Goal: Communication & Community: Share content

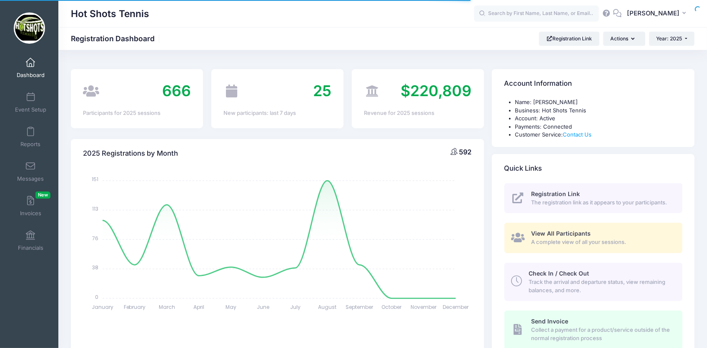
select select
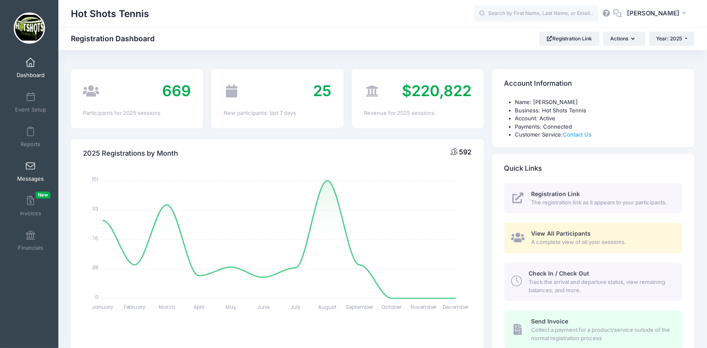
click at [29, 177] on span "Messages" at bounding box center [30, 178] width 27 height 7
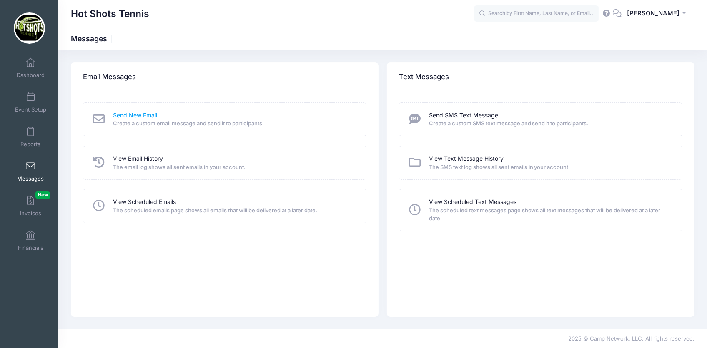
click at [143, 114] on link "Send New Email" at bounding box center [135, 115] width 44 height 9
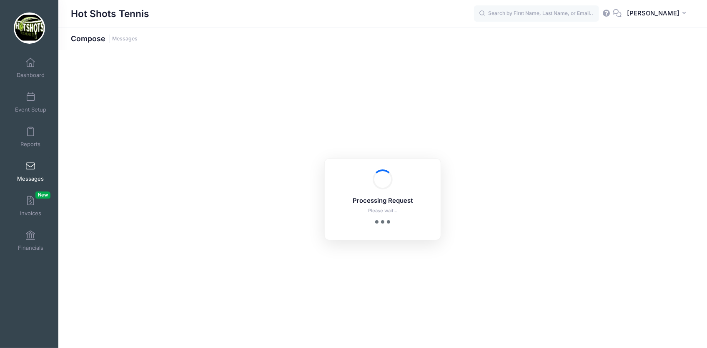
select select "2025"
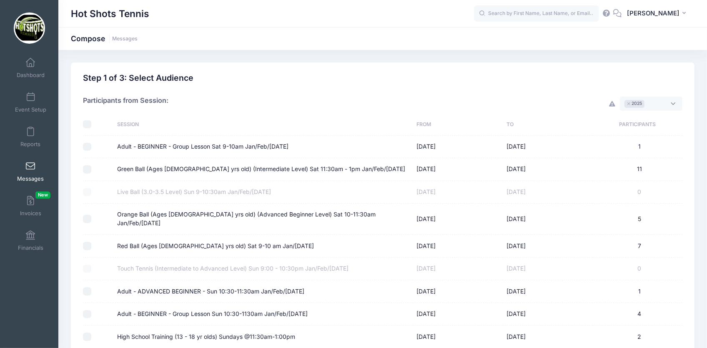
scroll to position [7, 0]
click at [674, 103] on span "× 2025" at bounding box center [651, 104] width 63 height 14
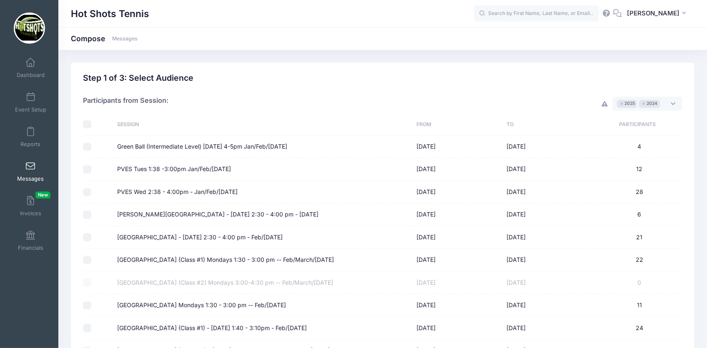
click at [88, 126] on input "checkbox" at bounding box center [87, 124] width 8 height 8
checkbox input "true"
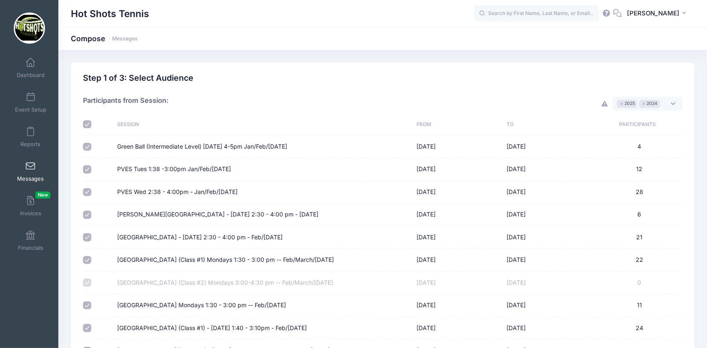
checkbox input "true"
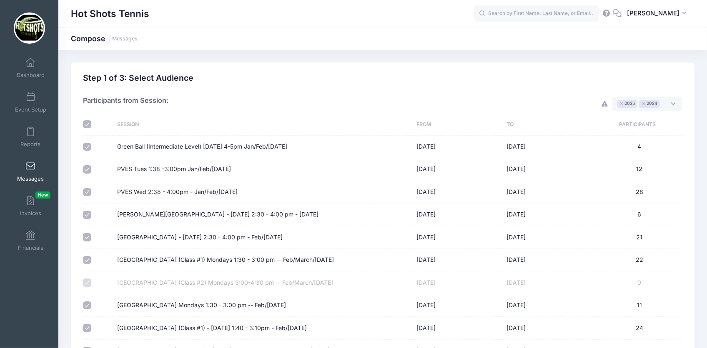
checkbox input "true"
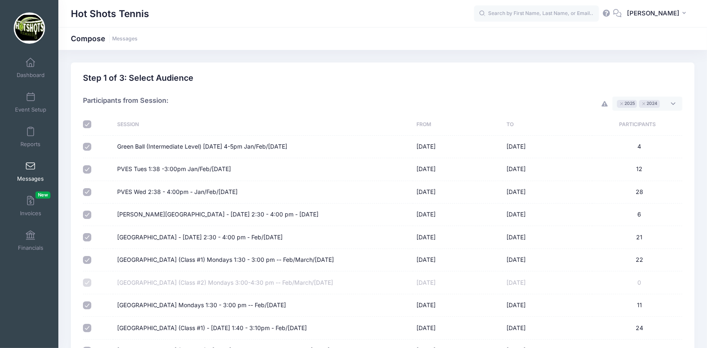
checkbox input "true"
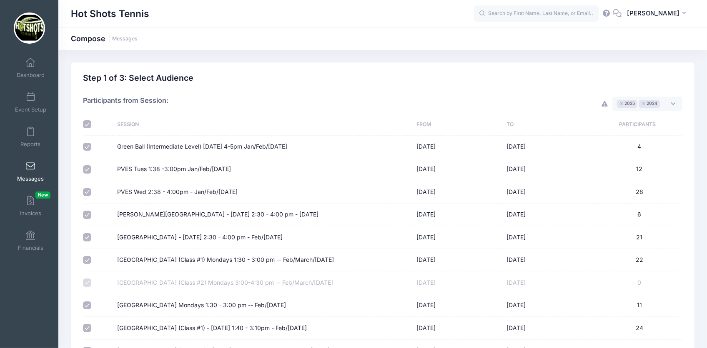
checkbox input "true"
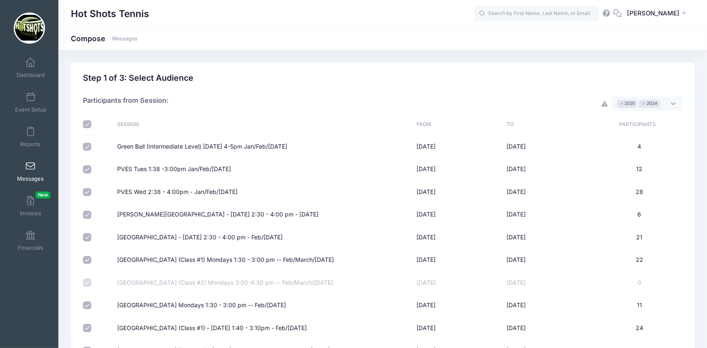
checkbox input "true"
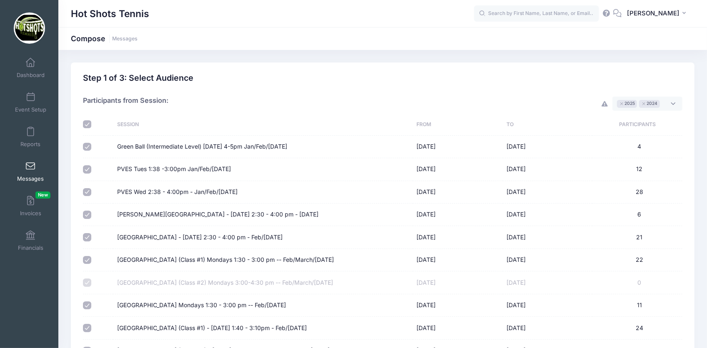
checkbox input "true"
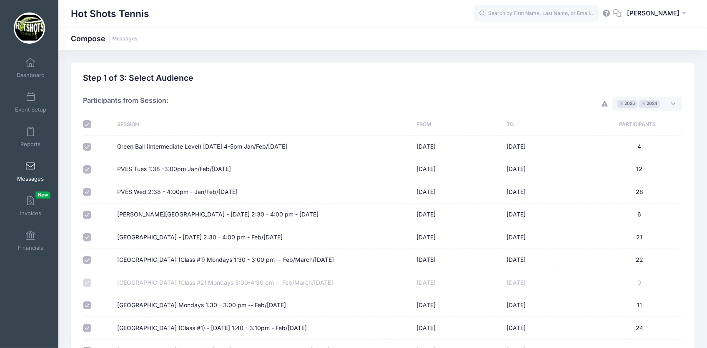
checkbox input "true"
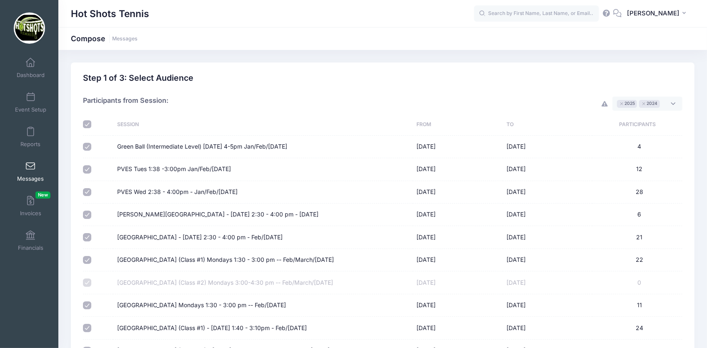
checkbox input "true"
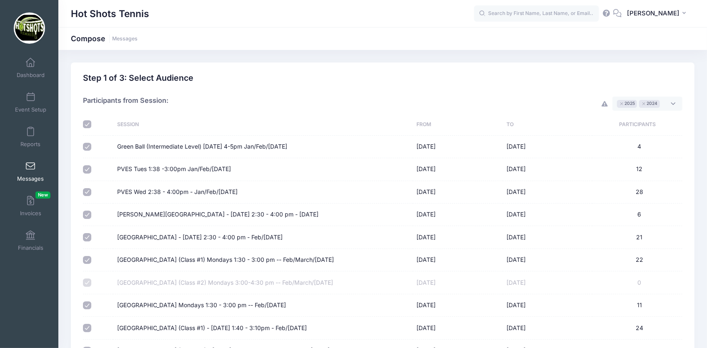
checkbox input "true"
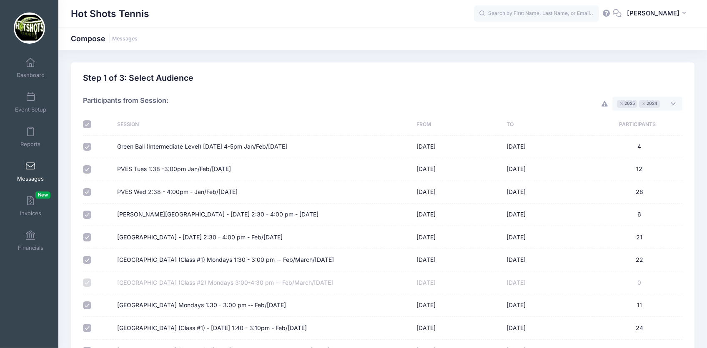
checkbox input "true"
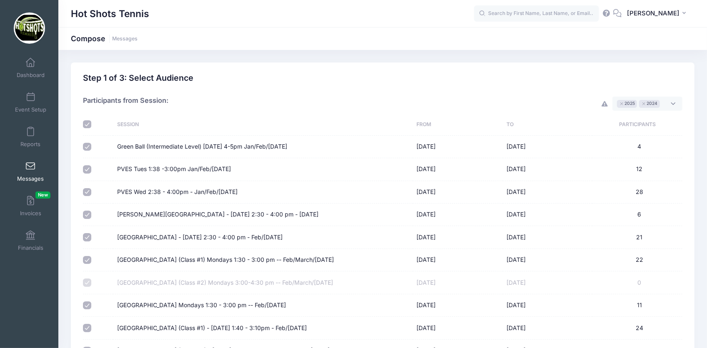
checkbox input "true"
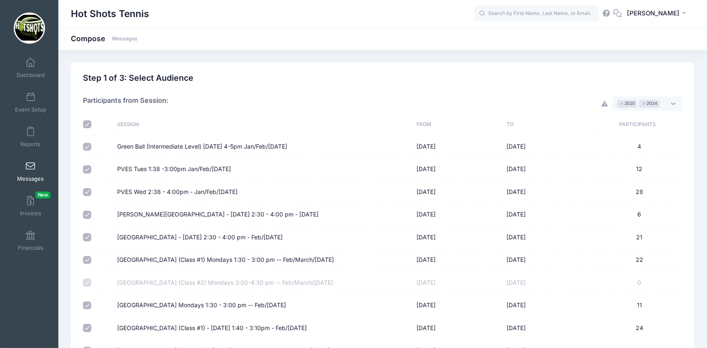
checkbox input "true"
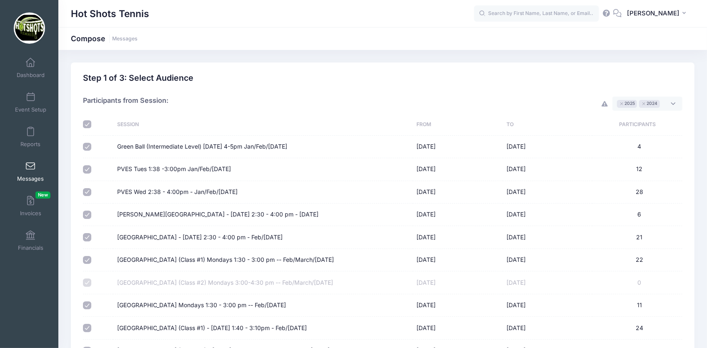
checkbox input "true"
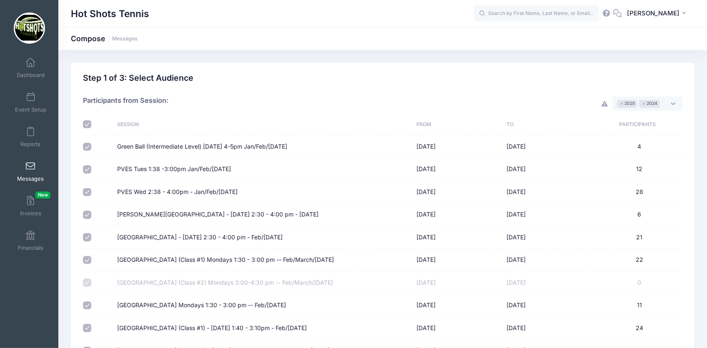
checkbox input "true"
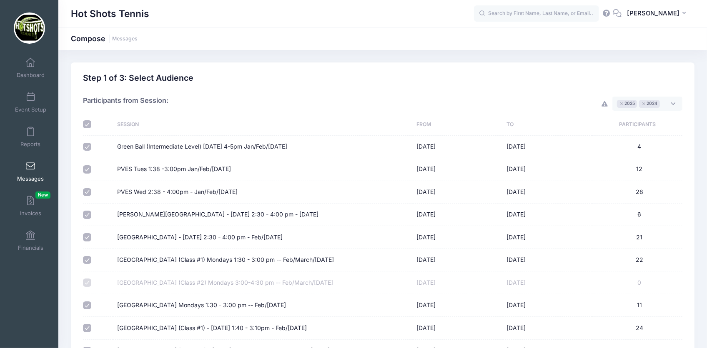
checkbox input "true"
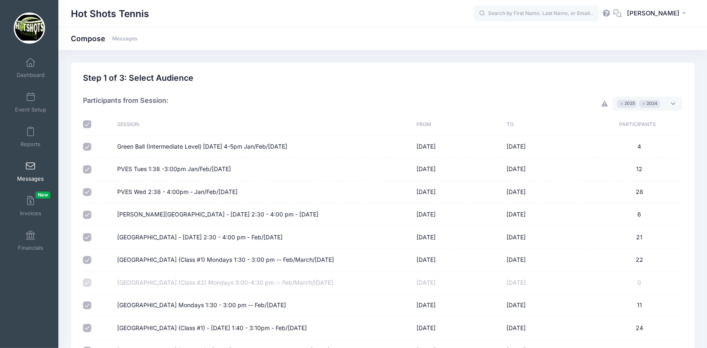
checkbox input "true"
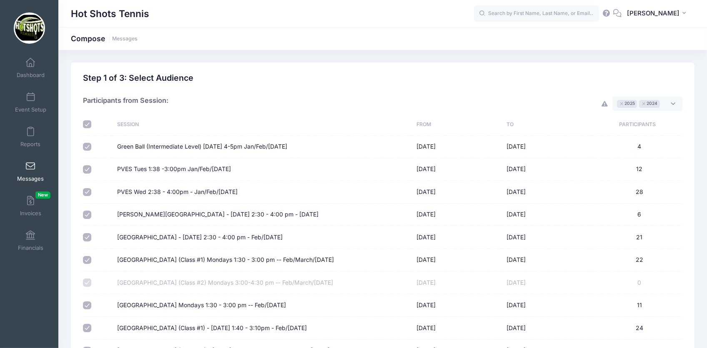
checkbox input "true"
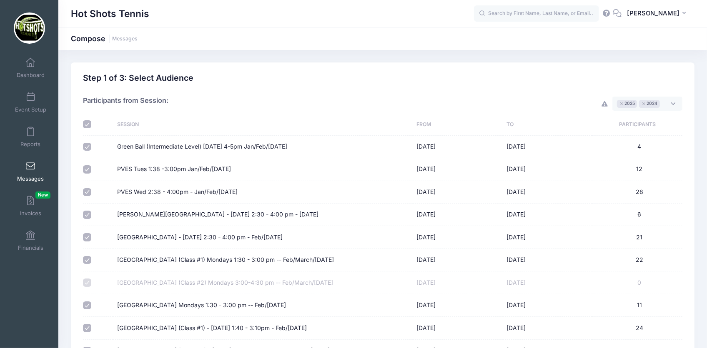
checkbox input "true"
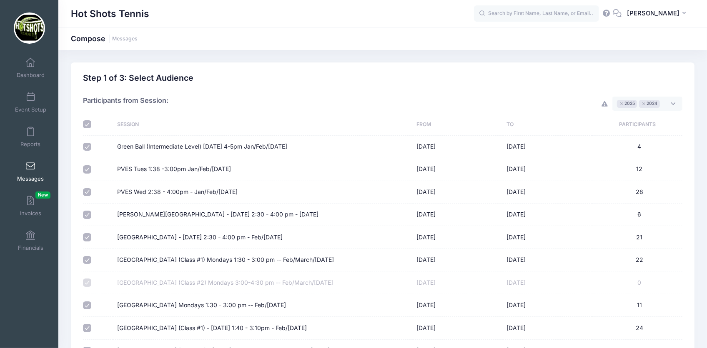
checkbox input "true"
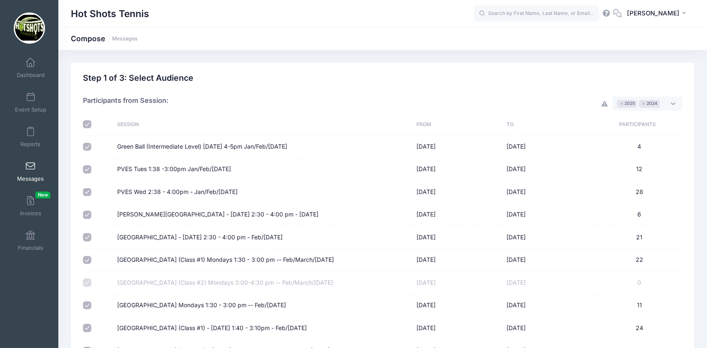
checkbox input "true"
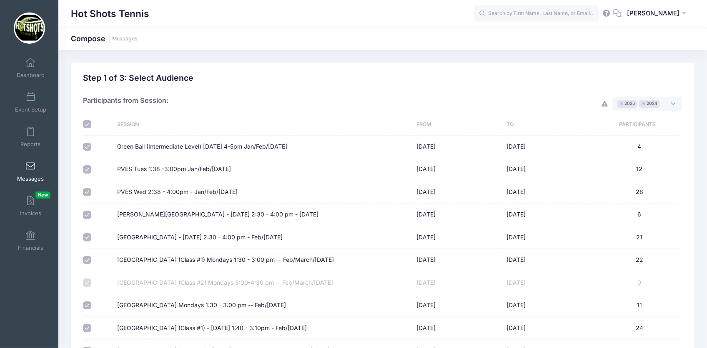
checkbox input "true"
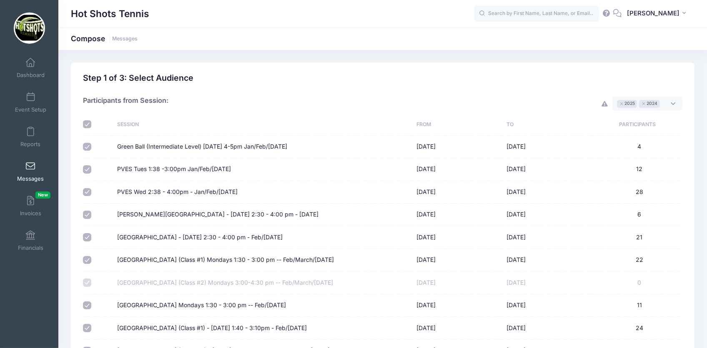
checkbox input "true"
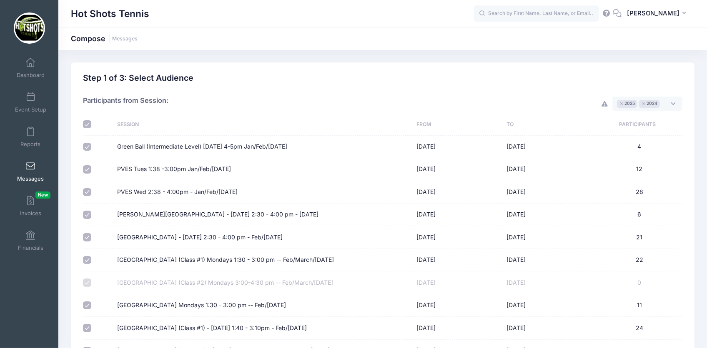
checkbox input "true"
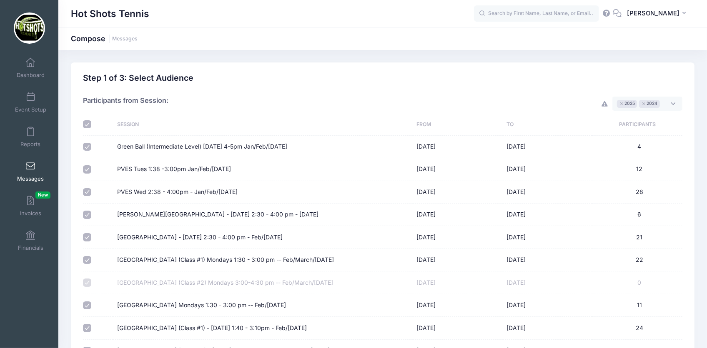
checkbox input "true"
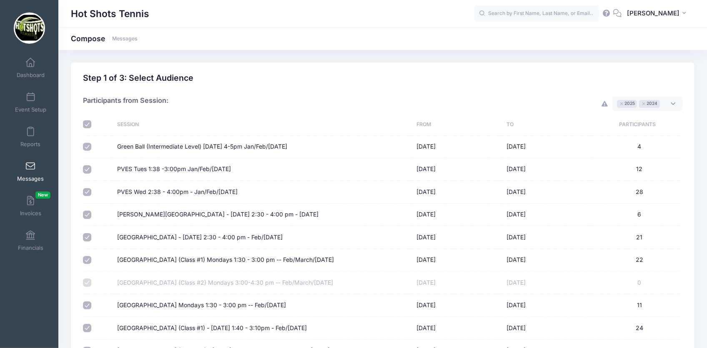
checkbox input "true"
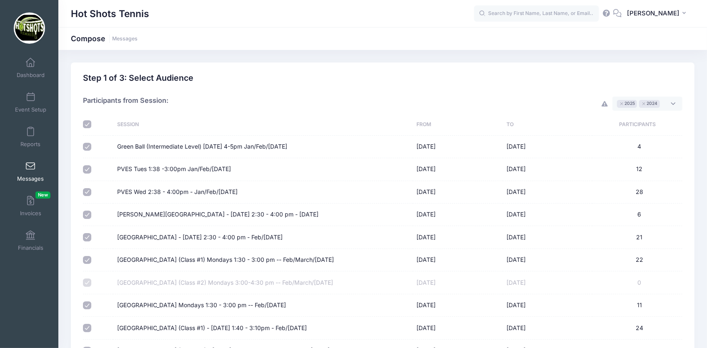
checkbox input "true"
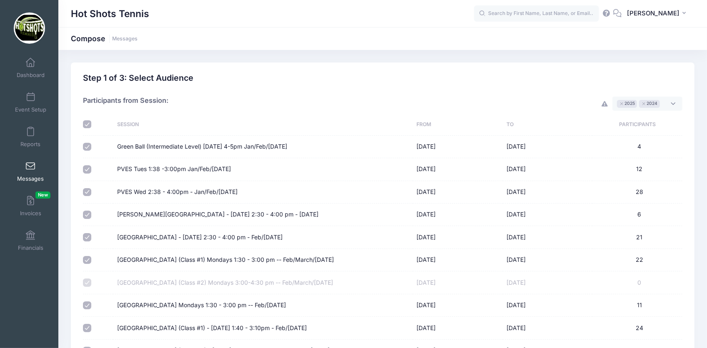
checkbox input "true"
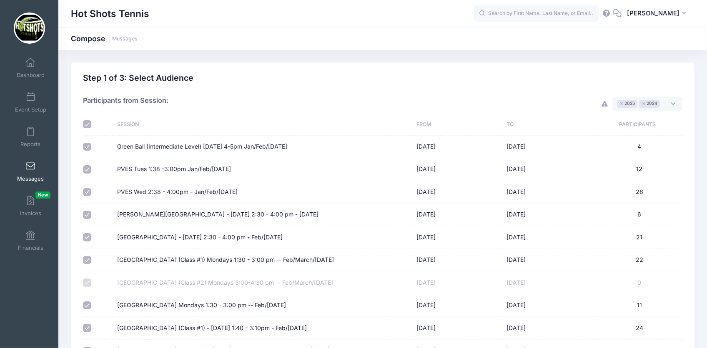
checkbox input "true"
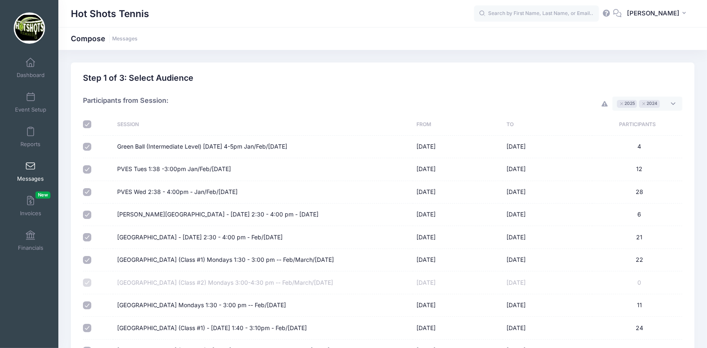
checkbox input "true"
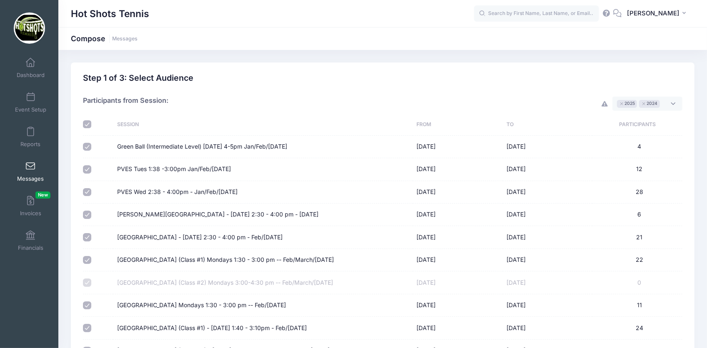
checkbox input "true"
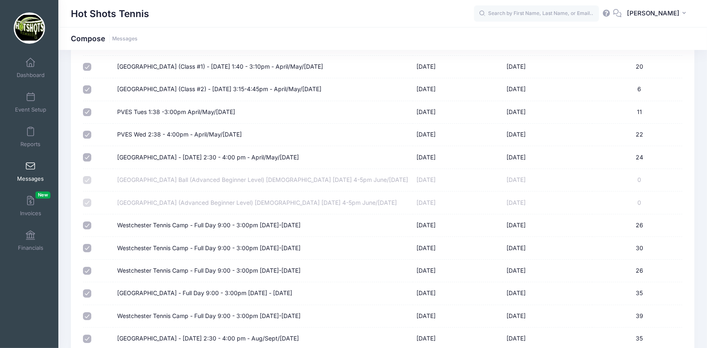
scroll to position [3297, 0]
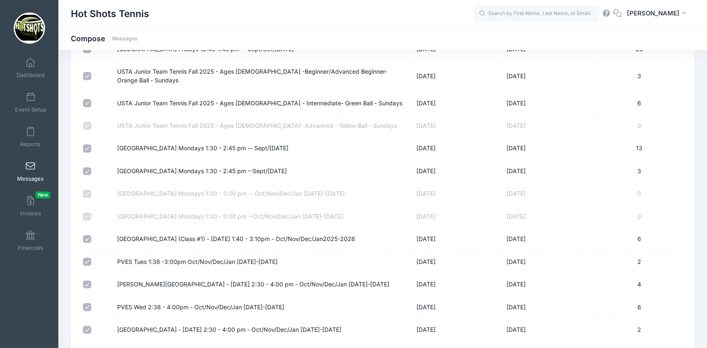
select select "50"
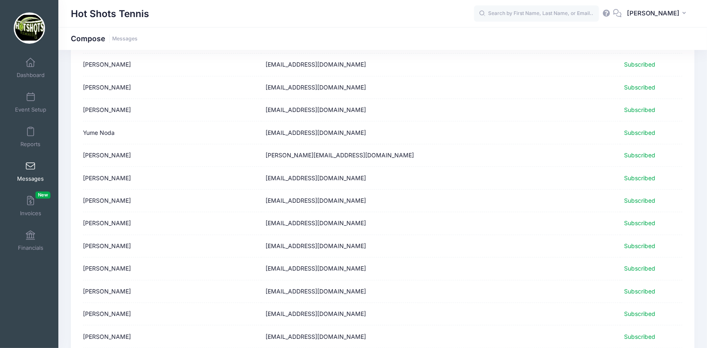
scroll to position [993, 0]
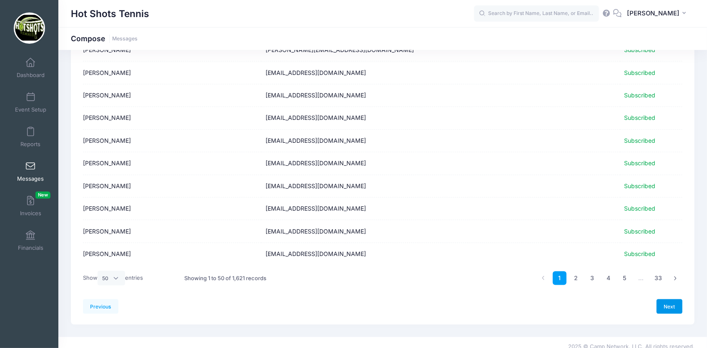
click at [670, 300] on link "Next" at bounding box center [670, 307] width 26 height 14
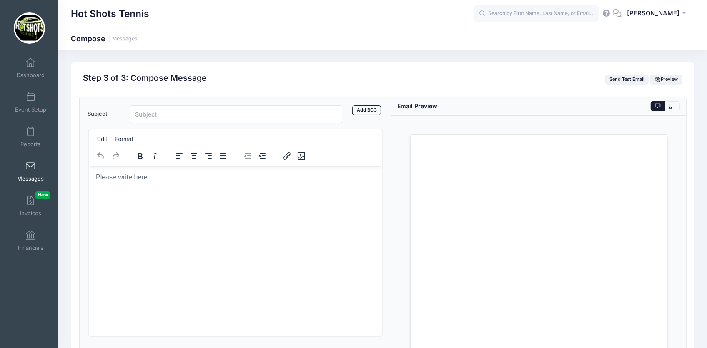
scroll to position [0, 0]
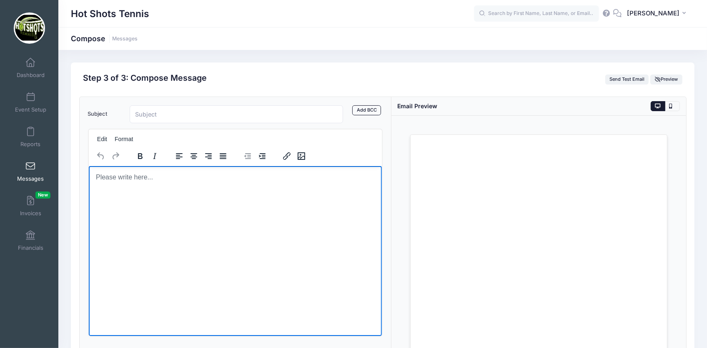
click at [169, 180] on p "Rich Text Area. Press ALT-0 for help." at bounding box center [235, 177] width 280 height 9
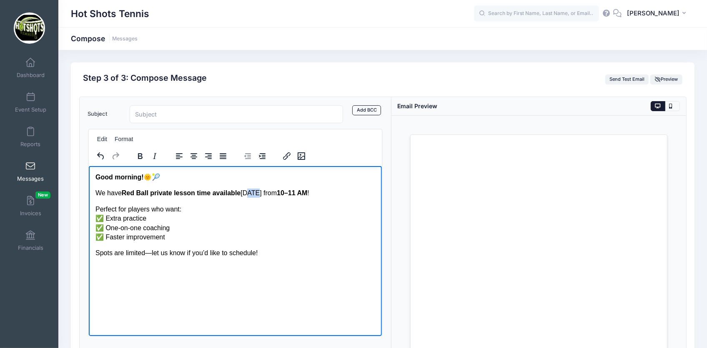
drag, startPoint x: 255, startPoint y: 191, endPoint x: 246, endPoint y: 191, distance: 9.2
click at [246, 191] on p "We have Red Ball private lesson time available this Saturday from 10–11 AM !" at bounding box center [235, 192] width 280 height 9
click at [196, 191] on strong "Red Ball private lesson time available" at bounding box center [180, 192] width 119 height 7
drag, startPoint x: 211, startPoint y: 193, endPoint x: 198, endPoint y: 196, distance: 13.2
click at [198, 196] on strong "Red Ball private lesson time available" at bounding box center [180, 192] width 119 height 7
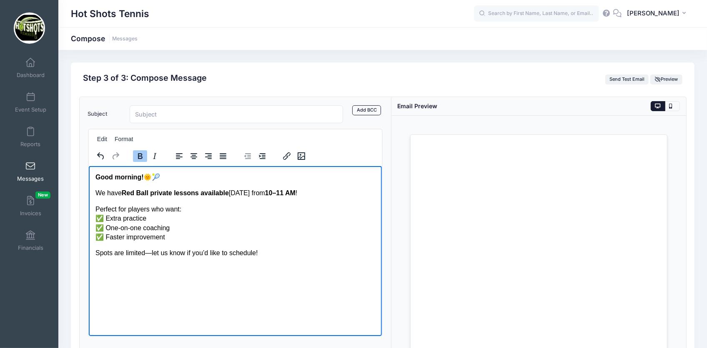
click at [229, 193] on p "We have Red Ball private lessons available this Saturday from 10–11 AM !" at bounding box center [235, 192] width 280 height 9
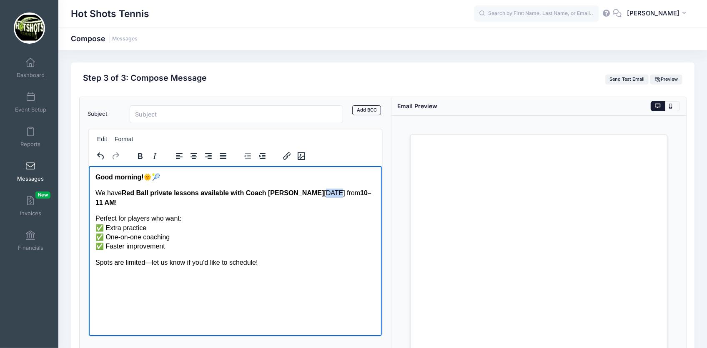
drag, startPoint x: 303, startPoint y: 193, endPoint x: 293, endPoint y: 193, distance: 10.0
click at [293, 193] on p "We have Red Ball private lessons available with Coach Yugina this Saturday from…" at bounding box center [235, 197] width 280 height 19
click at [329, 194] on p "We have Red Ball private lessons available with Coach Yugina on Saturday from 1…" at bounding box center [235, 197] width 280 height 19
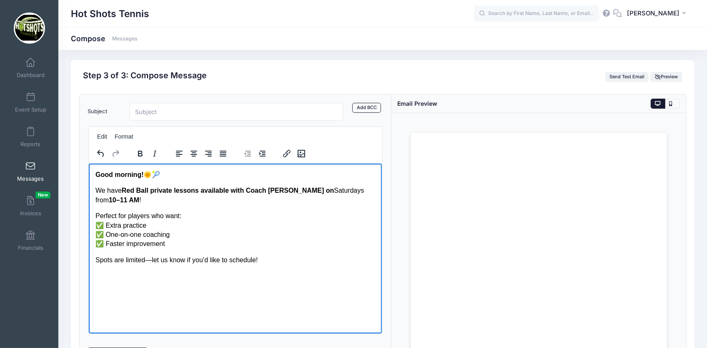
scroll to position [3, 0]
click at [145, 201] on p "We have Red Ball private lessons available with Coach Yugina on Saturdays from …" at bounding box center [235, 194] width 280 height 19
drag, startPoint x: 291, startPoint y: 189, endPoint x: 302, endPoint y: 194, distance: 11.6
click at [301, 194] on p "We have Red Ball private lessons available with Coach Yugina on Saturdays from …" at bounding box center [235, 194] width 280 height 19
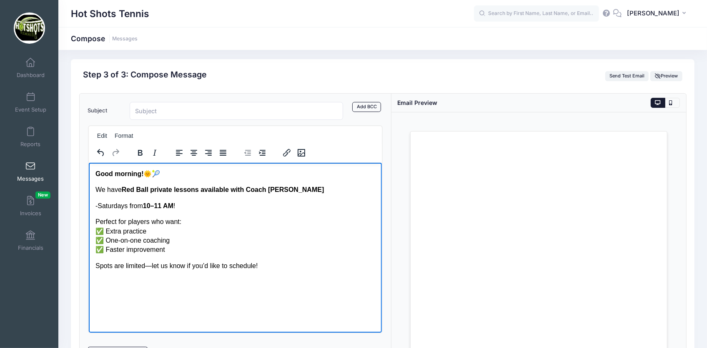
click at [261, 207] on p "-Saturdays from 10–11 AM !" at bounding box center [235, 205] width 280 height 9
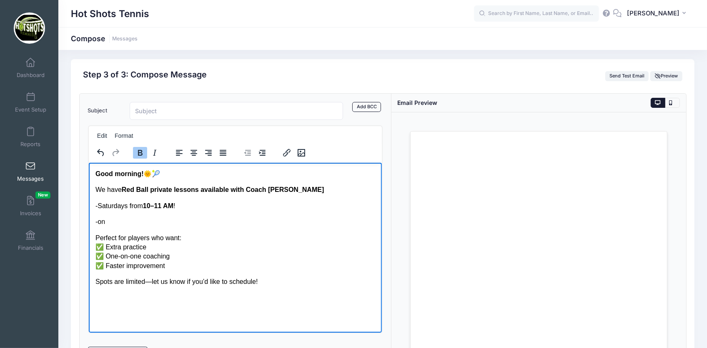
click at [176, 206] on p "-Saturdays from 10–11 AM !" at bounding box center [235, 205] width 280 height 9
click at [128, 223] on p "-on" at bounding box center [235, 221] width 280 height 9
click at [98, 221] on p "-Playa Vista Courts w" at bounding box center [235, 221] width 280 height 9
click at [174, 221] on p "-On Playa Vista Courts w" at bounding box center [235, 221] width 280 height 9
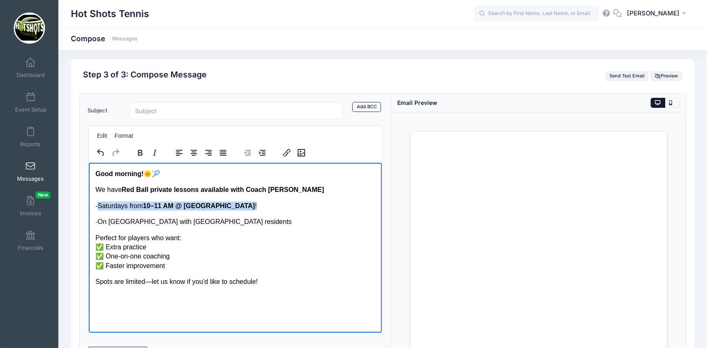
drag, startPoint x: 98, startPoint y: 205, endPoint x: 246, endPoint y: 207, distance: 147.6
click at [246, 207] on p "-Saturdays from 10–11 AM @ Westchester HS !" at bounding box center [235, 205] width 280 height 9
click at [138, 152] on icon "Bold" at bounding box center [140, 153] width 5 height 6
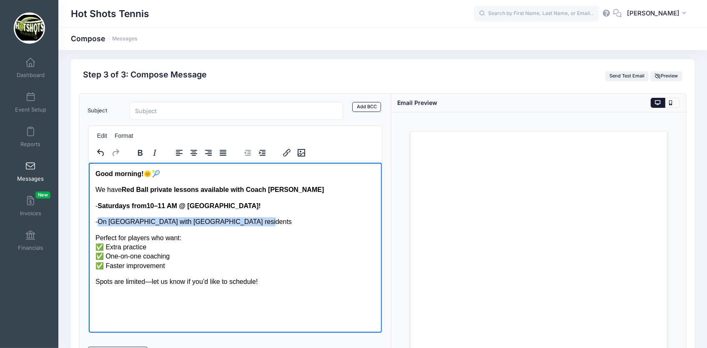
drag, startPoint x: 98, startPoint y: 222, endPoint x: 242, endPoint y: 223, distance: 143.4
click at [242, 223] on p "-On Playa Vista Courts with Playa Vista residents" at bounding box center [235, 221] width 280 height 9
click at [142, 150] on icon "Bold" at bounding box center [140, 153] width 10 height 10
click at [324, 243] on p "Perfect for players who want: ✅ Extra practice ✅ One-on-one coaching ✅ Faster i…" at bounding box center [235, 252] width 280 height 38
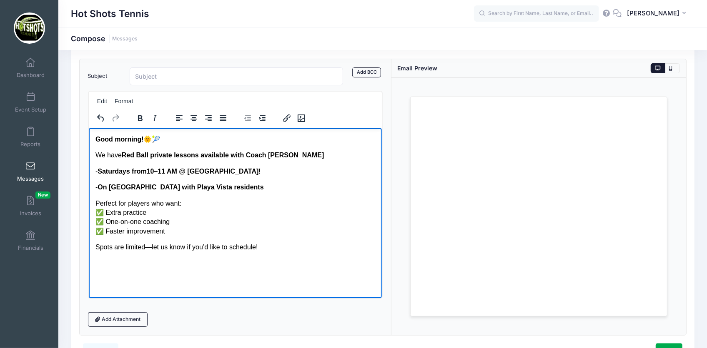
scroll to position [38, 0]
click at [253, 186] on p "- On Playa Vista Courts with Playa Vista residents" at bounding box center [235, 186] width 280 height 9
click at [246, 167] on p "- Saturdays from 10–11 AM @ Westchester HS !" at bounding box center [235, 170] width 280 height 9
click at [267, 245] on p "Spots are limited—let us know if you’d like to schedule!" at bounding box center [235, 246] width 280 height 9
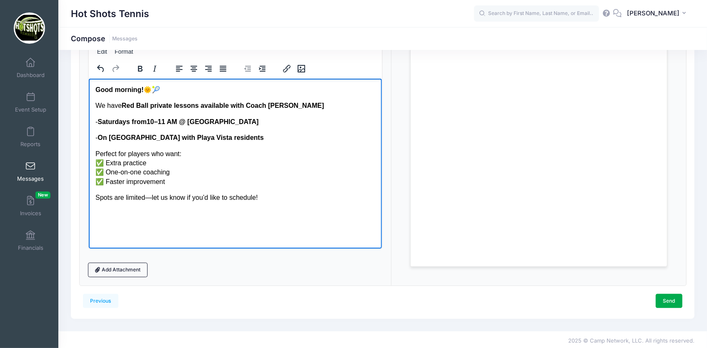
scroll to position [89, 0]
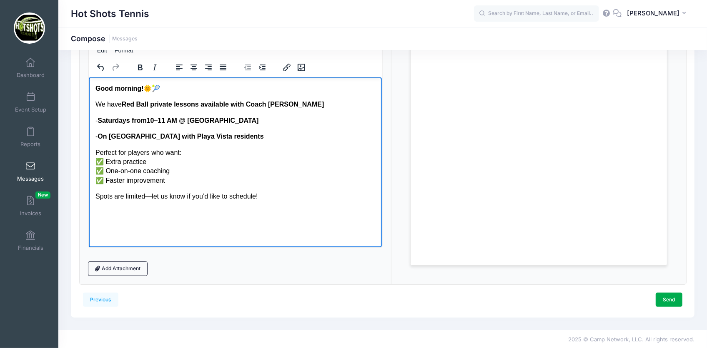
click at [175, 183] on p "Perfect for players who want: ✅ Extra practice ✅ One-on-one coaching ✅ Faster i…" at bounding box center [235, 167] width 280 height 38
click at [155, 208] on html "Good morning! 🌞🎾 We have Red Ball private lessons available with Coach Yugina -…" at bounding box center [234, 142] width 293 height 131
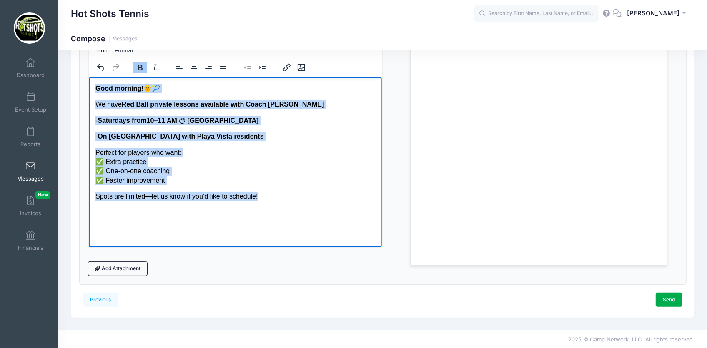
drag, startPoint x: 96, startPoint y: 89, endPoint x: 278, endPoint y: 193, distance: 210.1
click at [279, 195] on body "Good morning! 🌞🎾 We have Red Ball private lessons available with Coach Yugina -…" at bounding box center [235, 143] width 280 height 118
copy body "Good morning! 🌞🎾 We have Red Ball private lessons available with Coach Yugina -…"
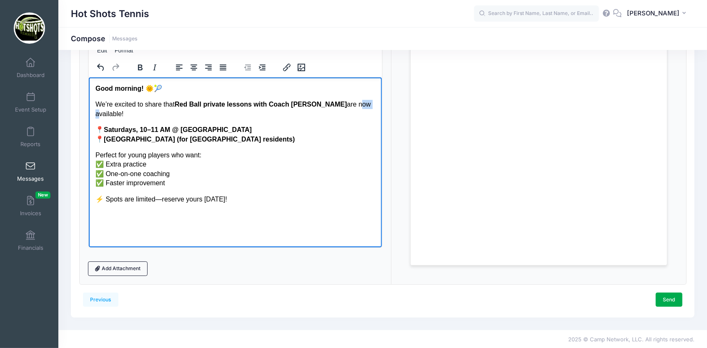
drag, startPoint x: 342, startPoint y: 104, endPoint x: 330, endPoint y: 104, distance: 12.1
click at [330, 104] on p "We’re excited to share that Red Ball private lessons with Coach Yugina are now …" at bounding box center [235, 109] width 280 height 19
click at [296, 175] on p "Perfect for young players who want: ✅ Extra practice ✅ One-on-one coaching ✅ Fa…" at bounding box center [235, 169] width 280 height 38
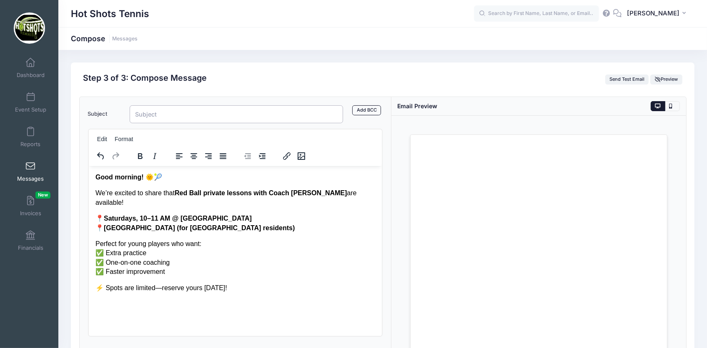
click at [201, 113] on input "Subject" at bounding box center [236, 114] width 213 height 18
type input "Red Ball Privates Available! - Schedule Now!"
click at [371, 110] on link "Add BCC" at bounding box center [366, 110] width 29 height 10
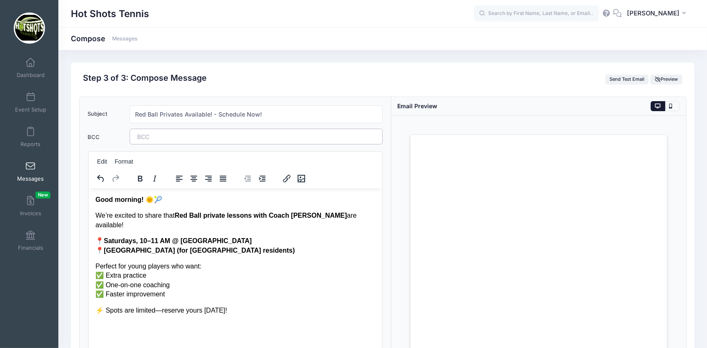
click at [236, 137] on tags "​" at bounding box center [256, 137] width 253 height 16
drag, startPoint x: 237, startPoint y: 136, endPoint x: 136, endPoint y: 133, distance: 100.9
click at [136, 133] on tags "hotshotstennisorg1@gmail.com ​" at bounding box center [256, 137] width 253 height 16
drag, startPoint x: 137, startPoint y: 138, endPoint x: 237, endPoint y: 142, distance: 100.1
click at [237, 142] on tags "hotshotstennisorg1@gmail.com ​" at bounding box center [256, 137] width 253 height 16
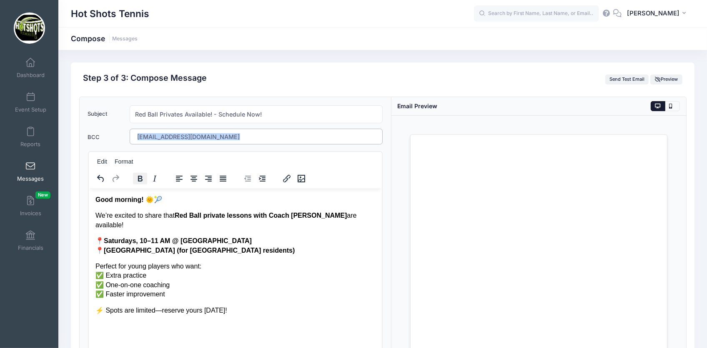
click at [142, 177] on icon "Bold" at bounding box center [140, 179] width 10 height 10
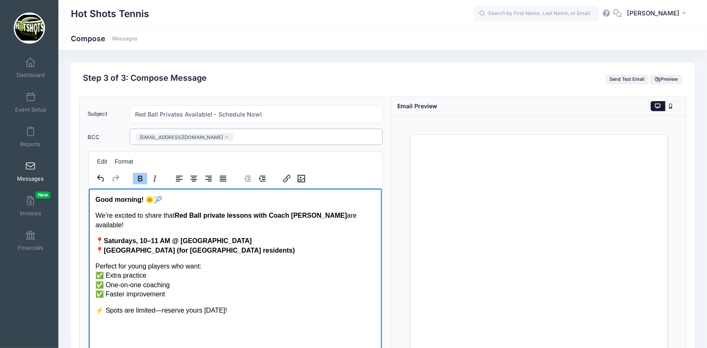
click at [339, 134] on tags "hotshotstennisorg1@gmail.com ​" at bounding box center [256, 137] width 253 height 16
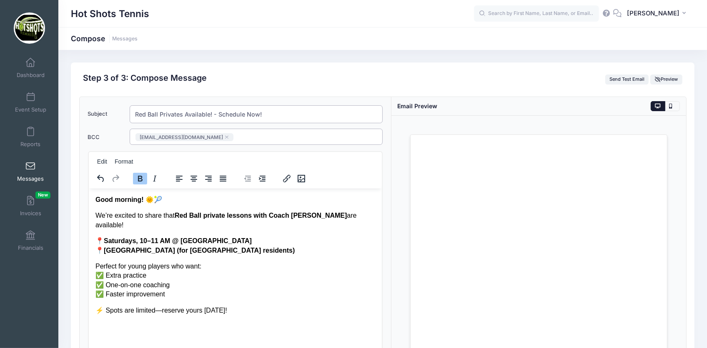
click at [213, 115] on input "Red Ball Privates Available! - Schedule Now!" at bounding box center [256, 114] width 253 height 18
click at [135, 176] on icon "Bold" at bounding box center [140, 179] width 10 height 10
click at [369, 75] on div "Step 3 of 3: Compose Message Send Test Email Preview" at bounding box center [382, 79] width 607 height 13
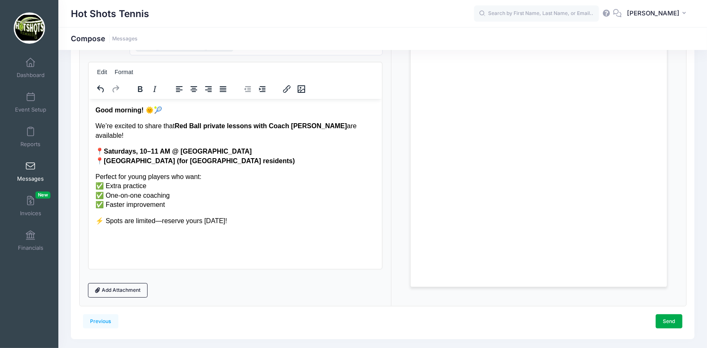
scroll to position [111, 0]
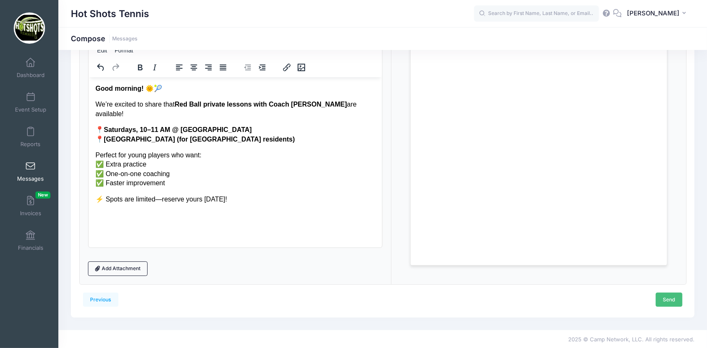
click at [664, 300] on link "Send" at bounding box center [669, 300] width 27 height 14
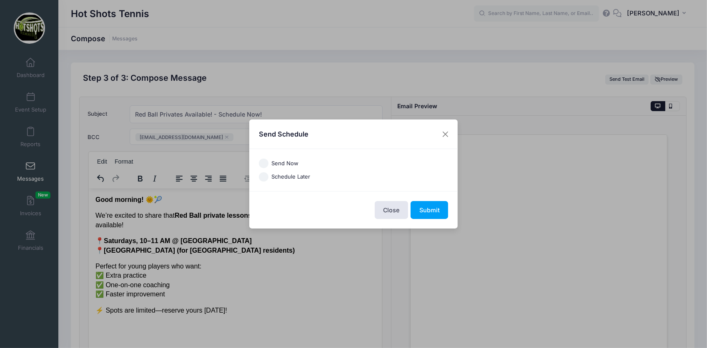
click at [278, 161] on label "Send Now" at bounding box center [284, 164] width 27 height 8
click at [268, 161] on input "Send Now" at bounding box center [264, 164] width 10 height 10
radio input "true"
click at [435, 209] on button "Submit" at bounding box center [430, 210] width 38 height 18
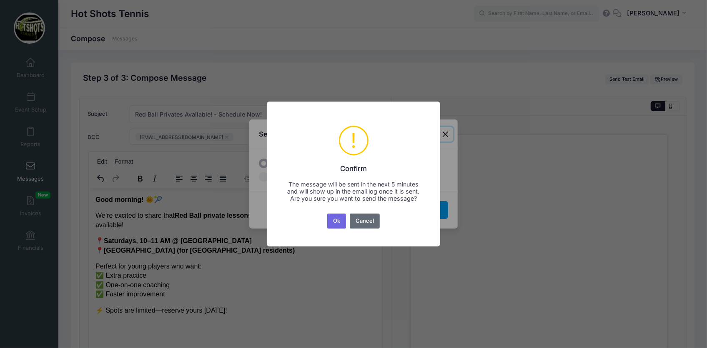
click at [358, 225] on button "Cancel" at bounding box center [365, 221] width 30 height 15
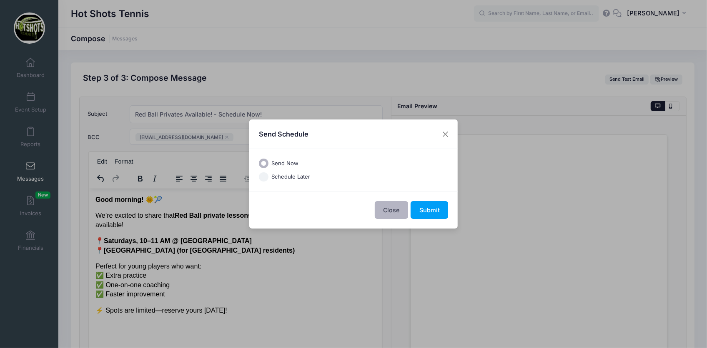
click at [397, 207] on button "Close" at bounding box center [391, 210] width 33 height 18
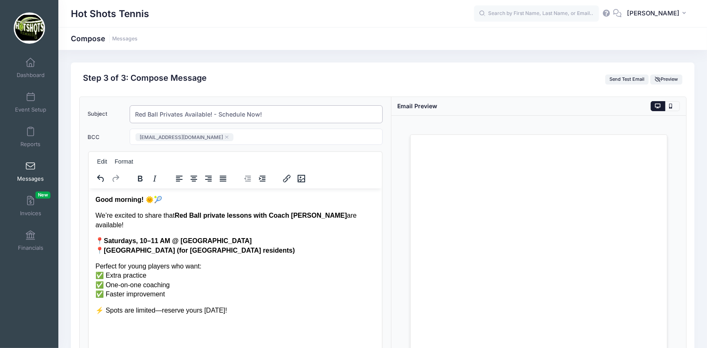
click at [211, 113] on input "Red Ball Privates Available! - Schedule Now!" at bounding box center [256, 114] width 253 height 18
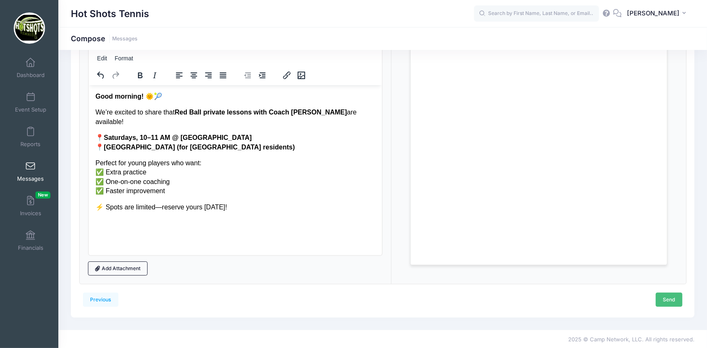
type input "Red Ball Privates Available - Schedule Now!"
click at [673, 298] on link "Send" at bounding box center [669, 300] width 27 height 14
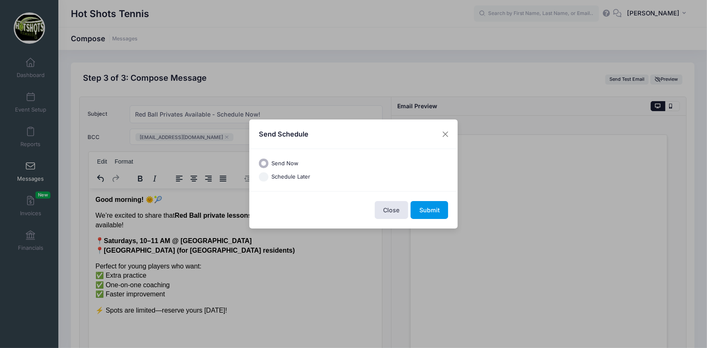
click at [423, 211] on button "Submit" at bounding box center [430, 210] width 38 height 18
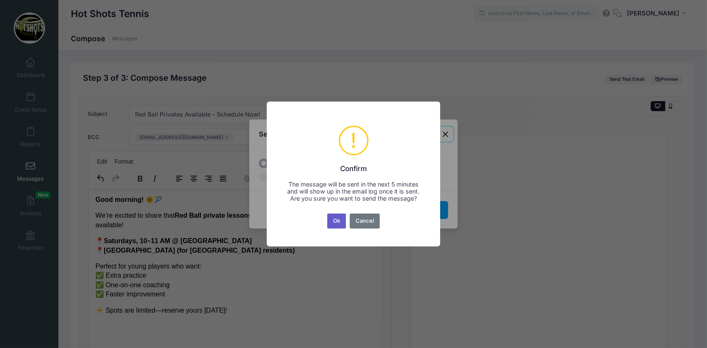
click at [341, 222] on button "Ok" at bounding box center [336, 221] width 19 height 15
